Goal: Check status: Check status

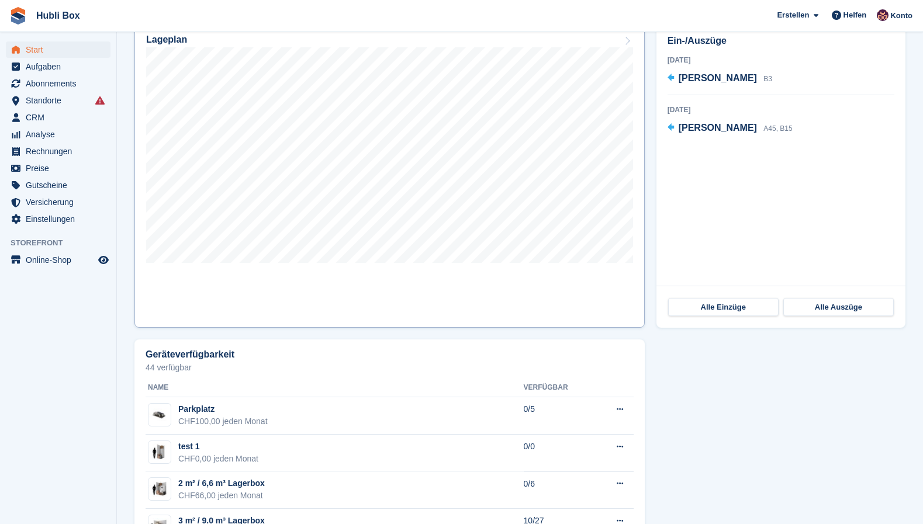
scroll to position [348, 0]
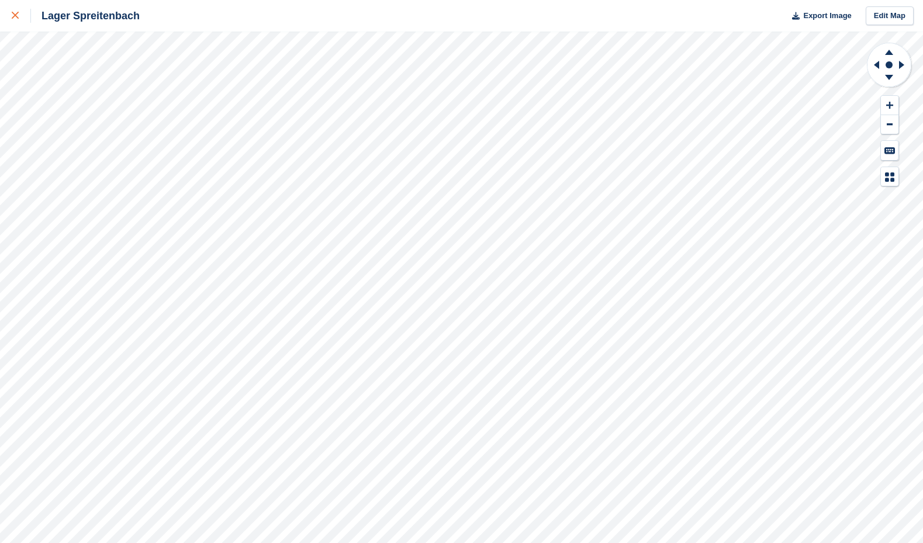
click at [16, 18] on icon at bounding box center [15, 15] width 7 height 7
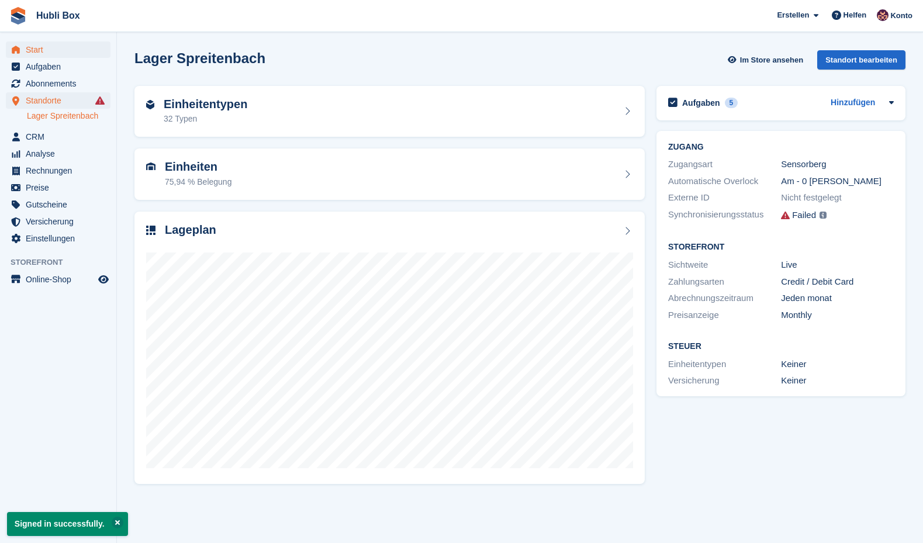
click at [43, 53] on span "Start" at bounding box center [61, 49] width 70 height 16
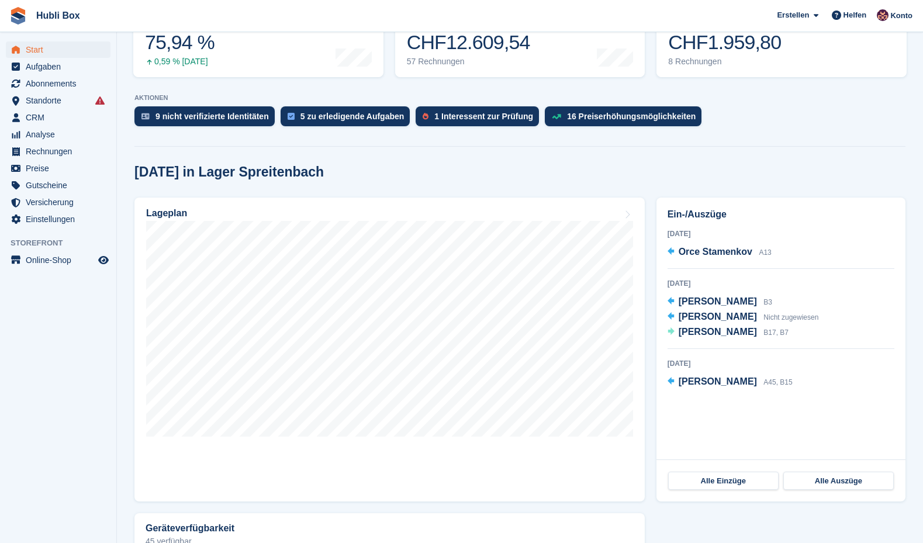
scroll to position [183, 0]
click at [708, 336] on span "Hans Blättler" at bounding box center [718, 332] width 78 height 10
